Goal: Navigation & Orientation: Find specific page/section

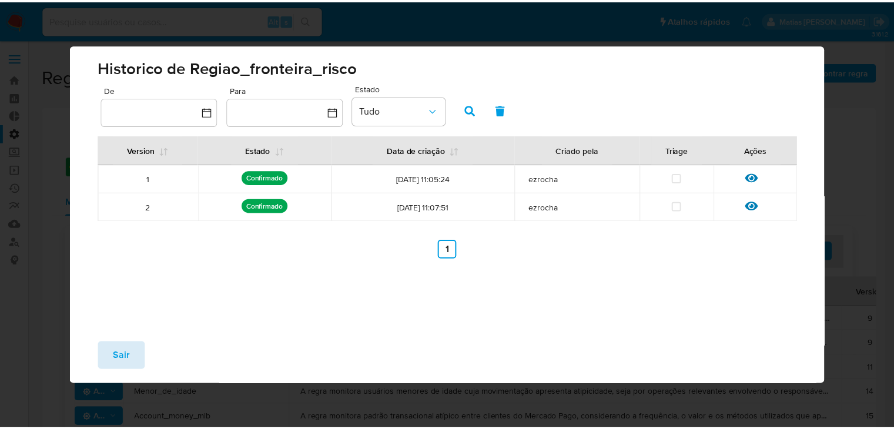
scroll to position [560, 0]
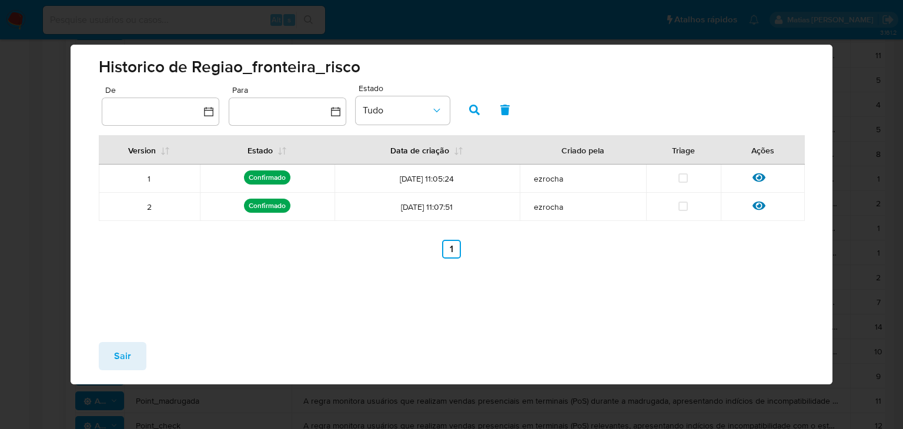
click at [138, 360] on button "Sair" at bounding box center [123, 356] width 48 height 28
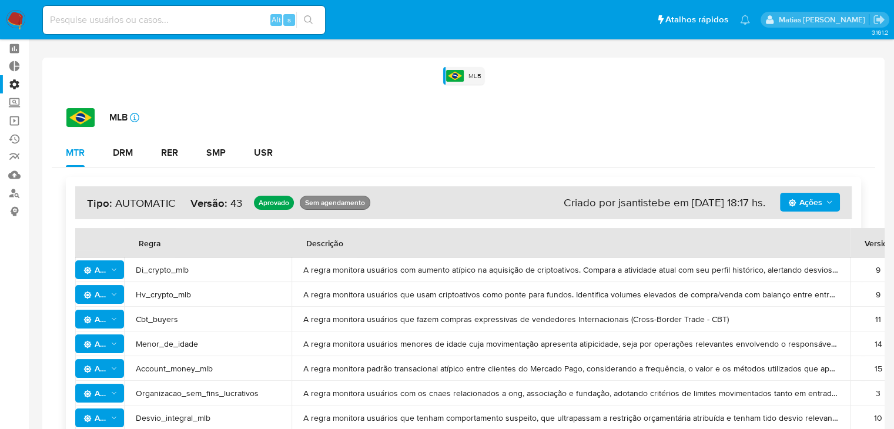
scroll to position [0, 0]
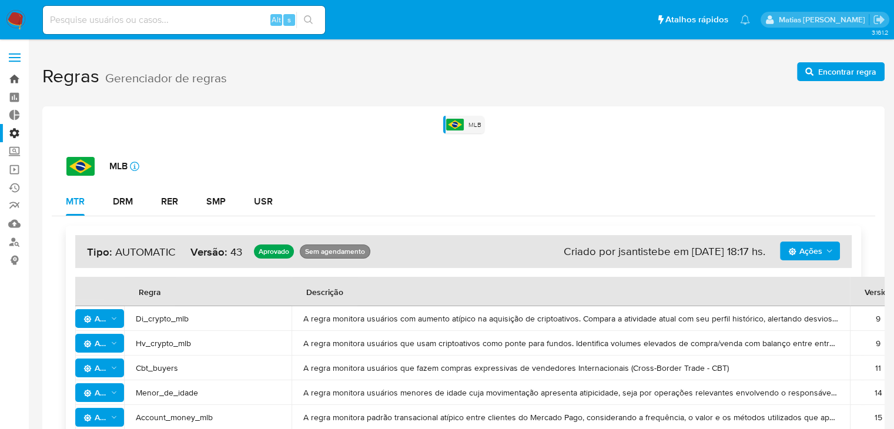
click at [16, 86] on link "Bandeja" at bounding box center [70, 79] width 140 height 18
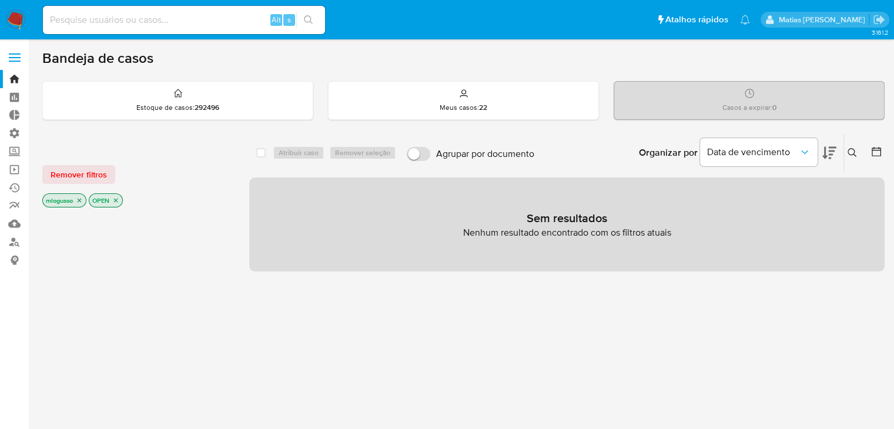
click at [78, 197] on icon "close-filter" at bounding box center [79, 200] width 7 height 7
